Goal: Find specific page/section: Find specific page/section

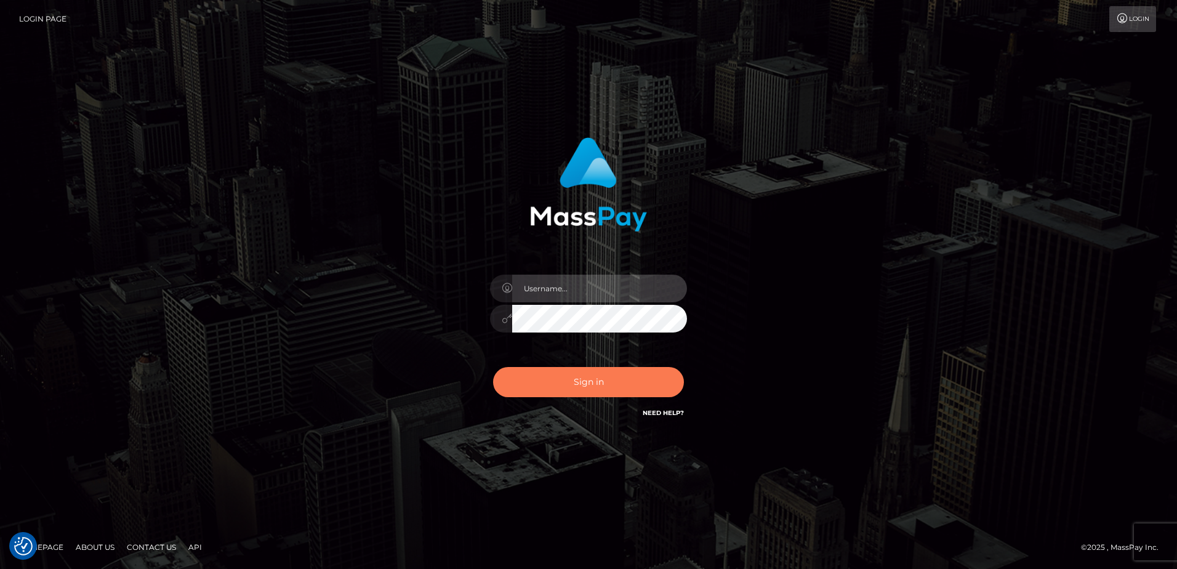
type input "alice.of"
click at [587, 380] on button "Sign in" at bounding box center [588, 382] width 191 height 30
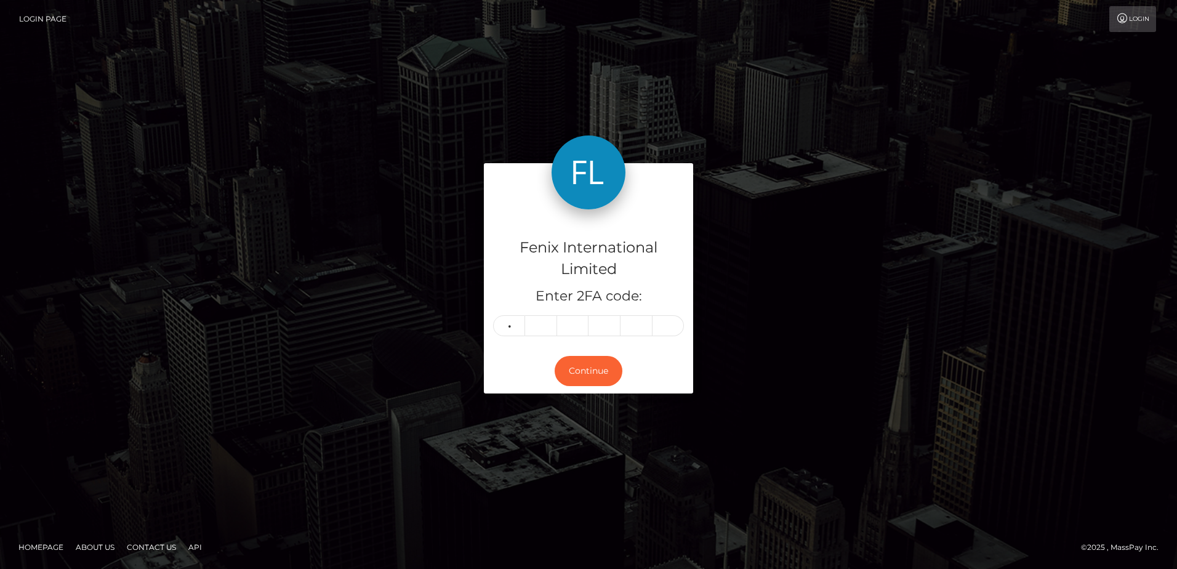
type input "7"
type input "4"
type input "9"
type input "8"
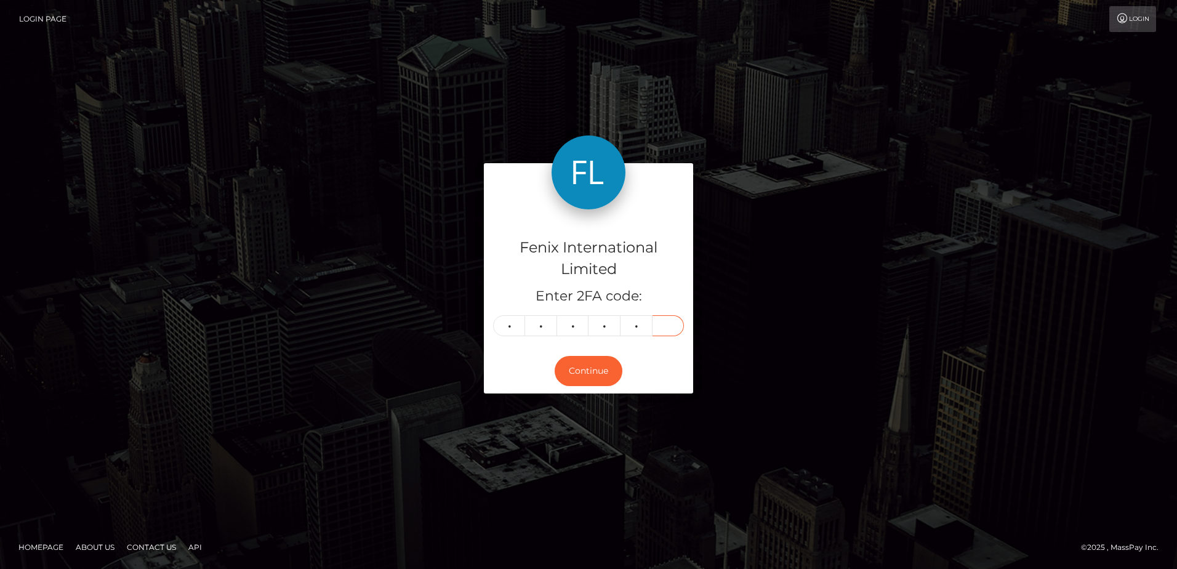
type input "4"
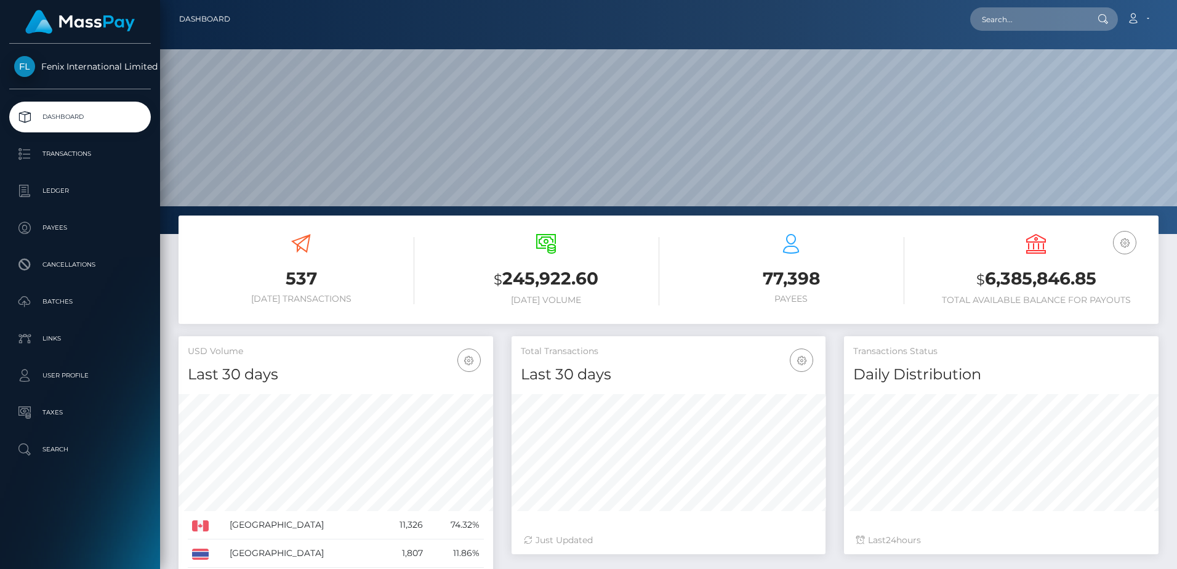
scroll to position [219, 314]
click at [988, 20] on input "text" at bounding box center [1028, 18] width 116 height 23
paste input "78074545"
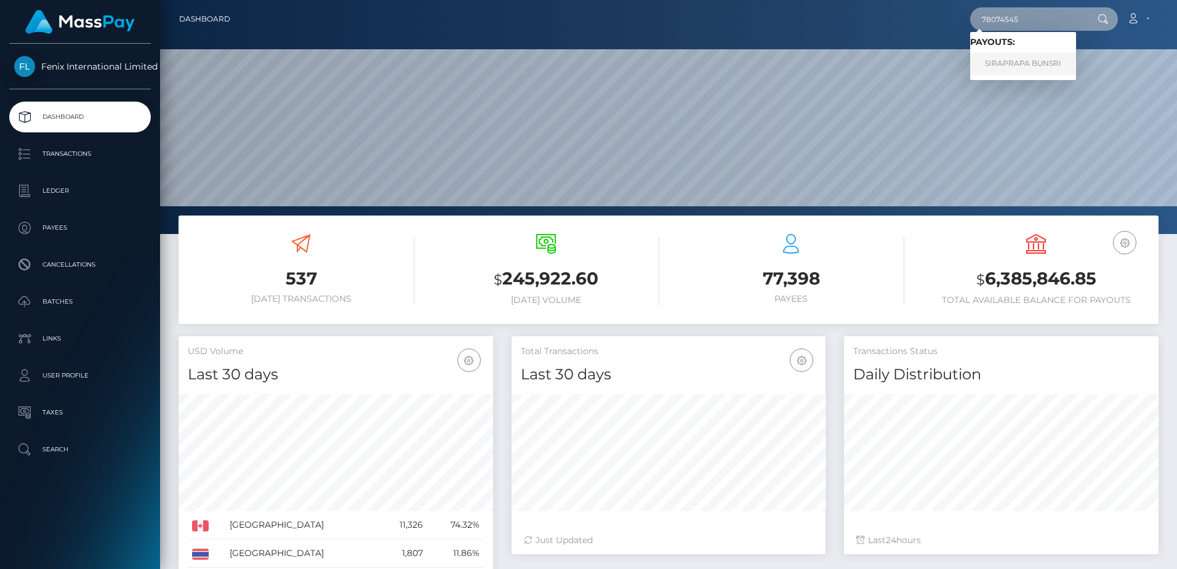
type input "78074545"
click at [1013, 69] on link "SIRAPRAPA BUNSRI" at bounding box center [1023, 63] width 106 height 23
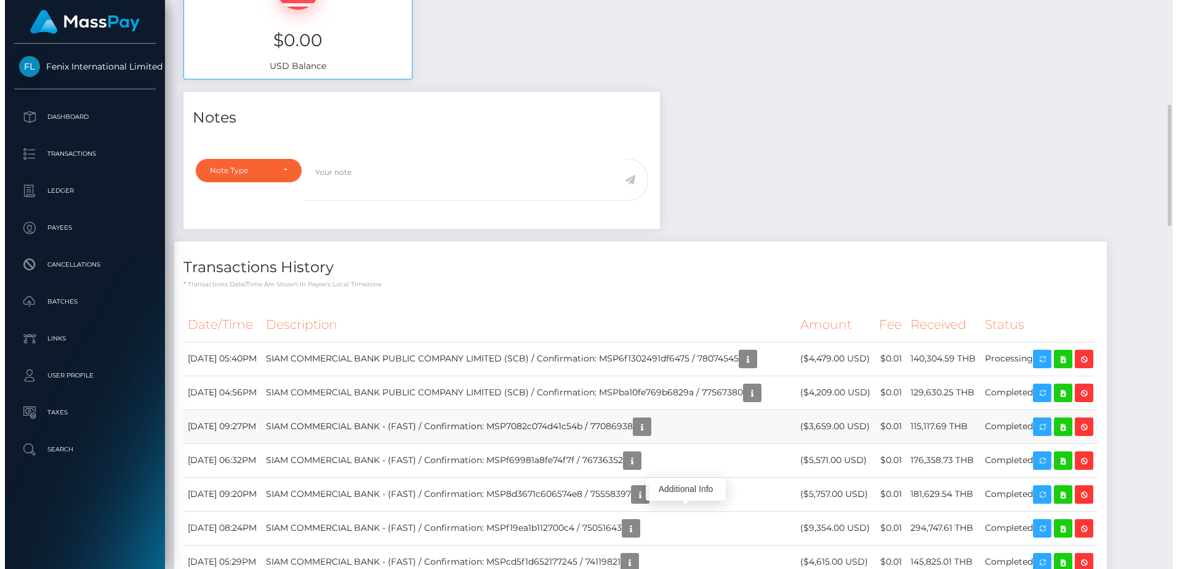
scroll to position [148, 314]
